Goal: Information Seeking & Learning: Learn about a topic

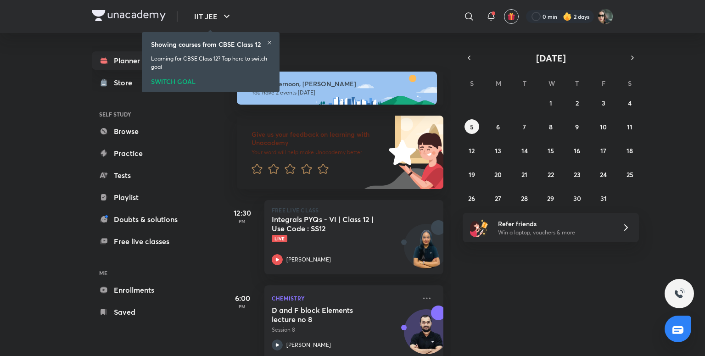
click at [268, 43] on icon at bounding box center [270, 43] width 6 height 6
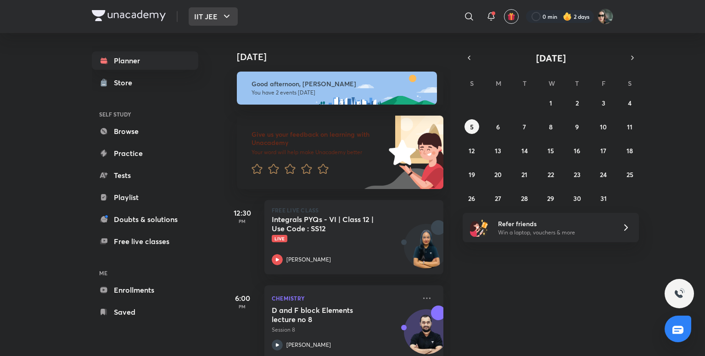
click at [216, 20] on button "IIT JEE" at bounding box center [213, 16] width 49 height 18
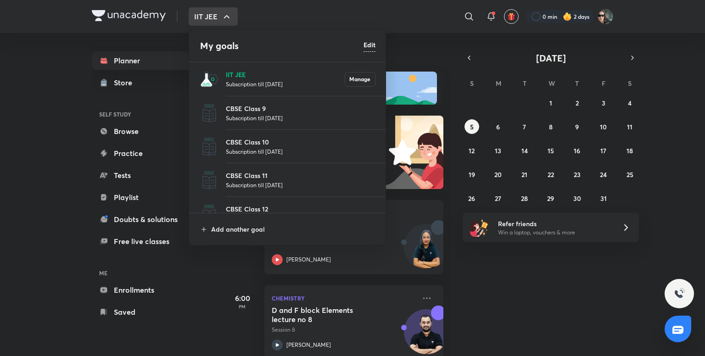
click at [244, 77] on p "IIT JEE" at bounding box center [285, 75] width 119 height 10
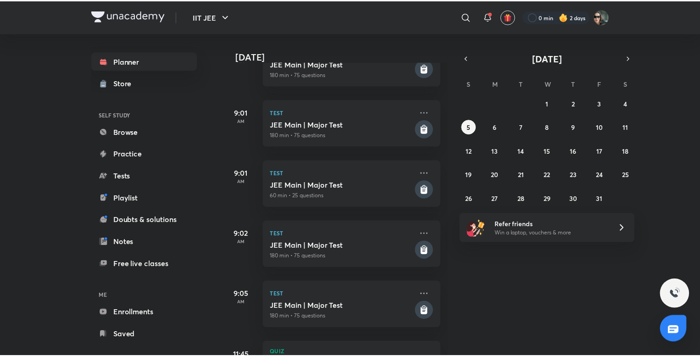
scroll to position [563, 0]
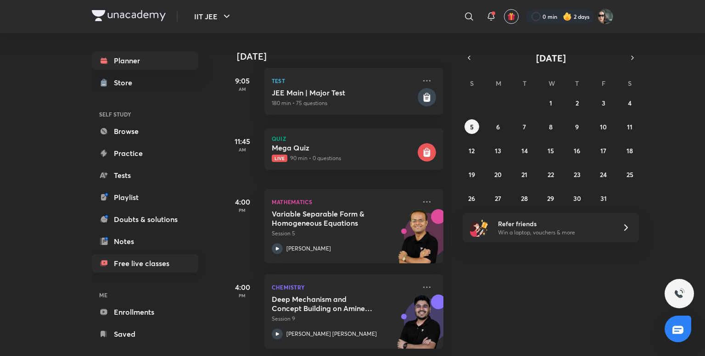
click at [161, 256] on link "Free live classes" at bounding box center [145, 263] width 106 height 18
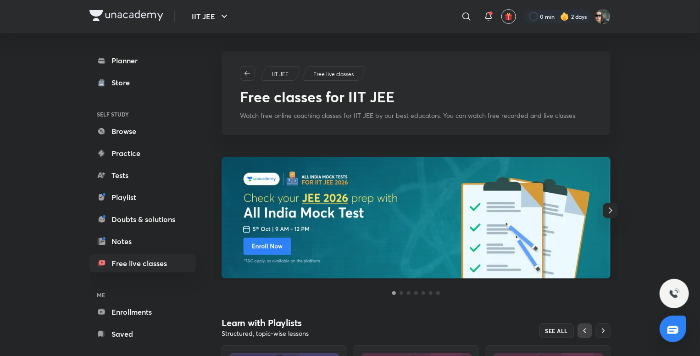
click at [359, 224] on img at bounding box center [416, 218] width 389 height 122
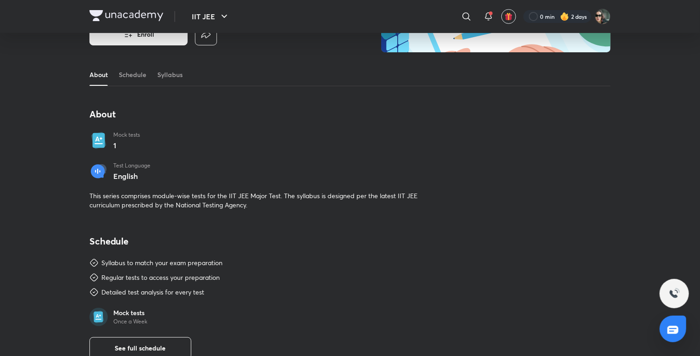
scroll to position [120, 0]
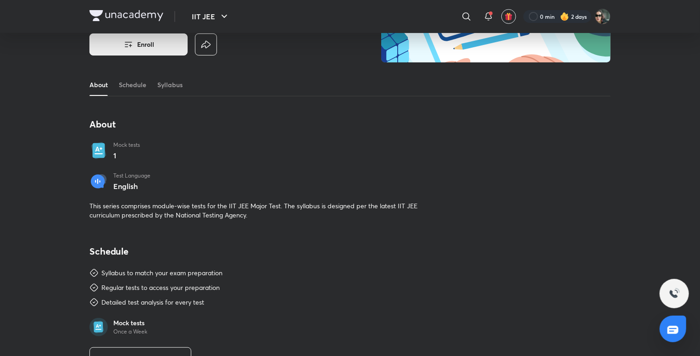
click at [136, 50] on button "Enroll" at bounding box center [138, 44] width 98 height 22
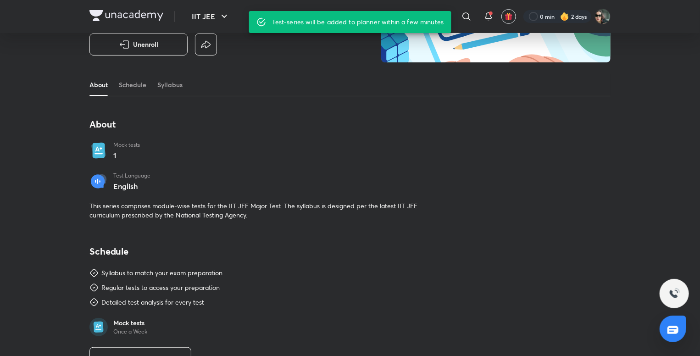
click at [126, 10] on img at bounding box center [126, 15] width 74 height 11
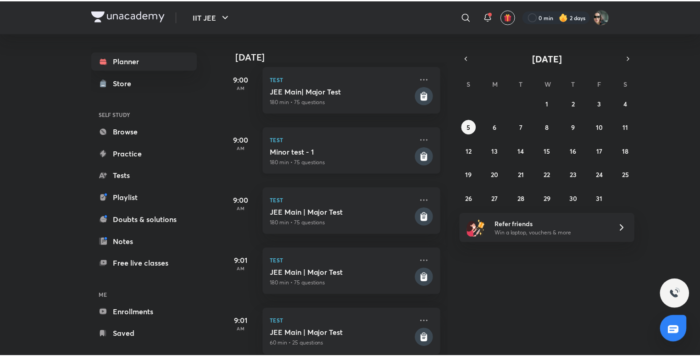
scroll to position [171, 0]
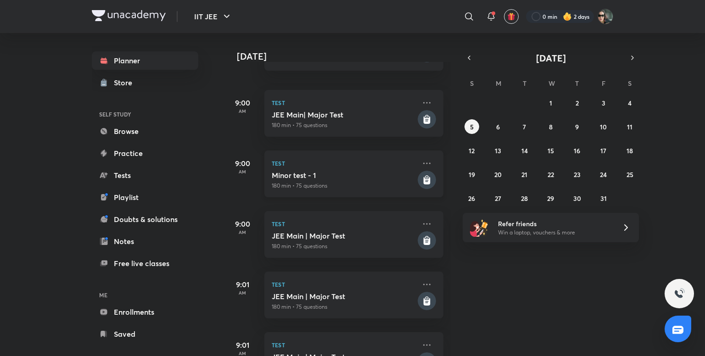
click at [349, 177] on h5 "Minor test - 1" at bounding box center [344, 175] width 144 height 9
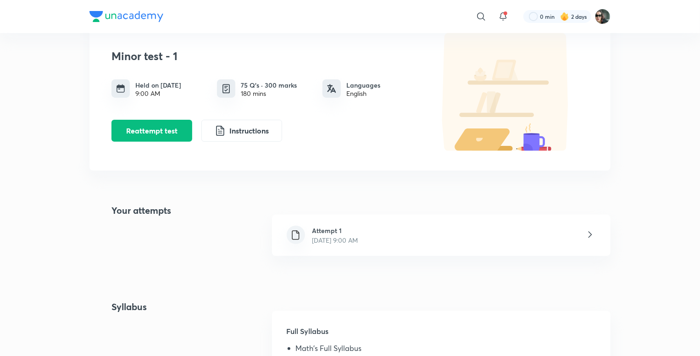
scroll to position [83, 0]
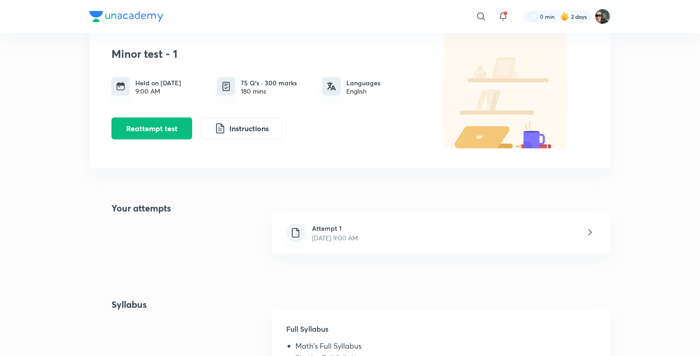
click at [358, 228] on h6 "Attempt 1" at bounding box center [335, 228] width 46 height 10
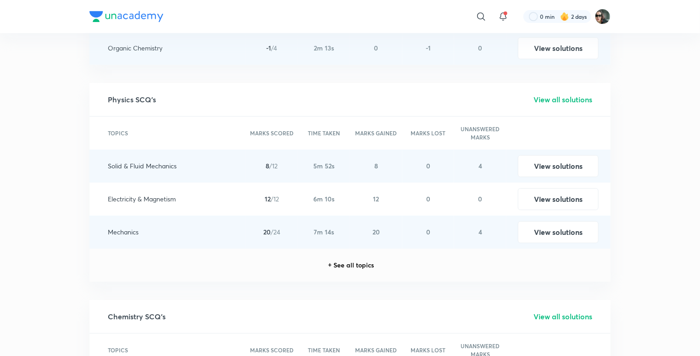
scroll to position [1528, 0]
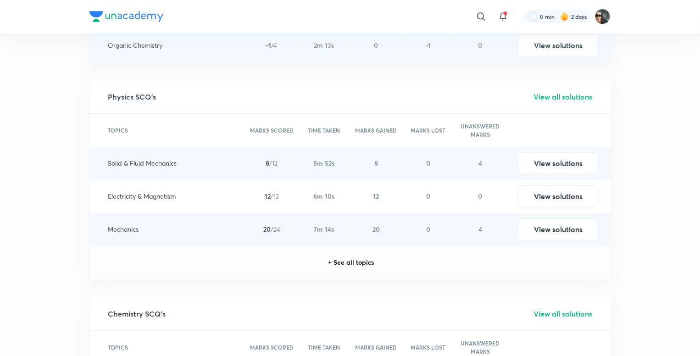
click at [350, 265] on div "+ See all topics" at bounding box center [350, 262] width 48 height 7
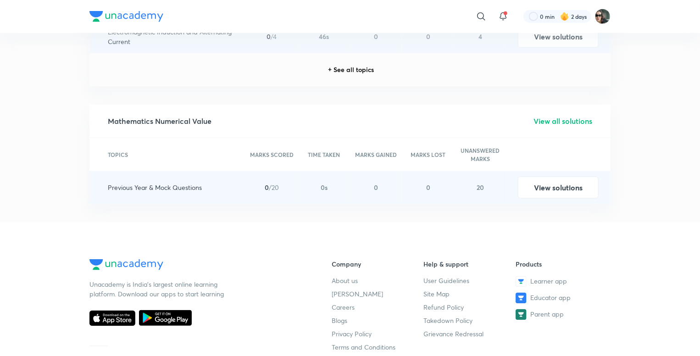
scroll to position [2352, 0]
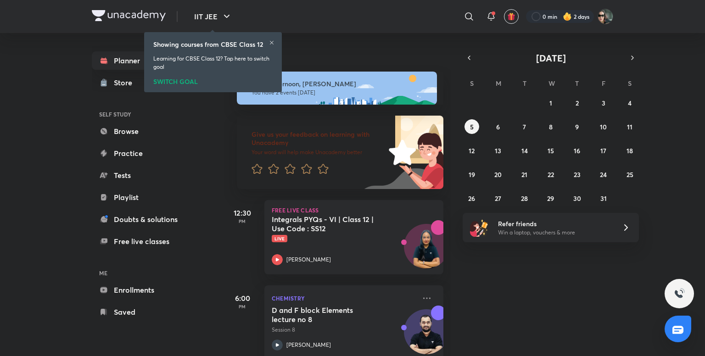
click at [179, 83] on div "SWITCH GOAL" at bounding box center [212, 80] width 119 height 10
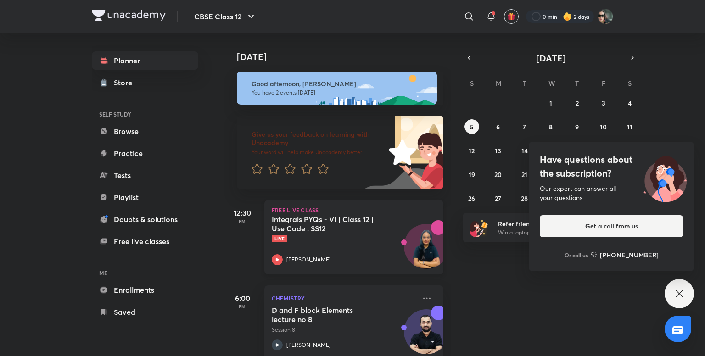
click at [375, 238] on p "Live" at bounding box center [344, 238] width 144 height 7
click at [295, 38] on div "[DATE]" at bounding box center [338, 47] width 228 height 29
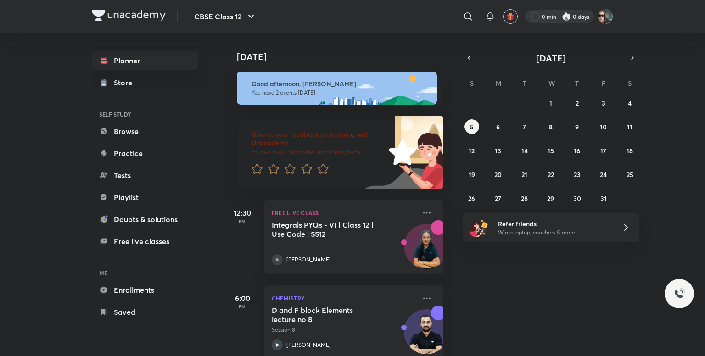
click at [552, 14] on div at bounding box center [559, 16] width 69 height 13
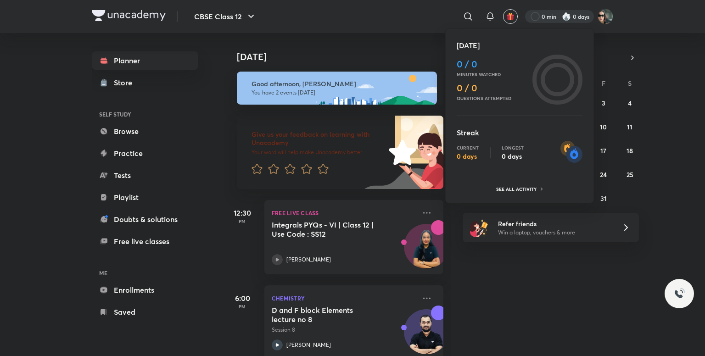
click at [375, 20] on div at bounding box center [352, 178] width 705 height 356
